Goal: Information Seeking & Learning: Learn about a topic

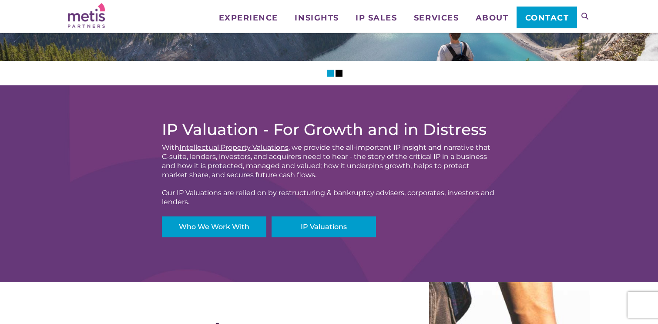
scroll to position [400, 0]
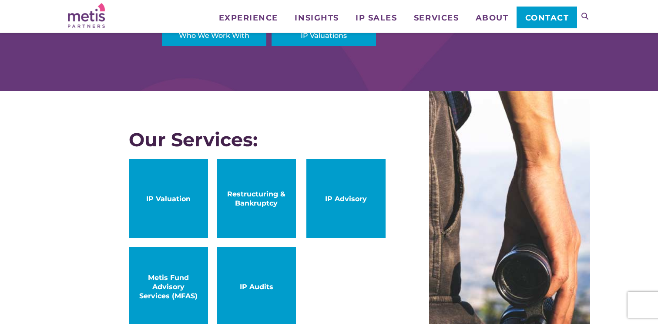
click at [273, 201] on span "Restructuring & Bankruptcy" at bounding box center [256, 198] width 62 height 18
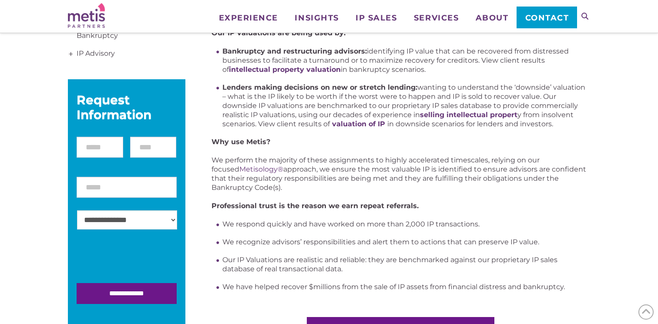
scroll to position [183, 0]
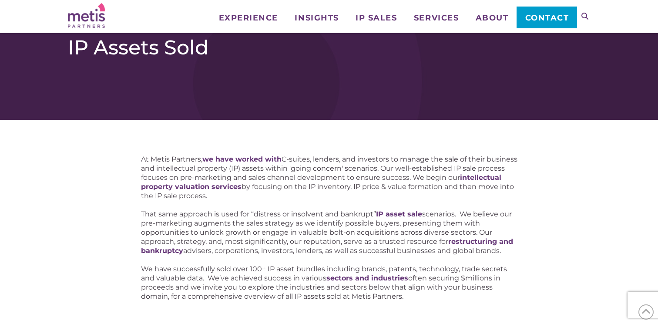
scroll to position [1140, 0]
